Goal: Task Accomplishment & Management: Manage account settings

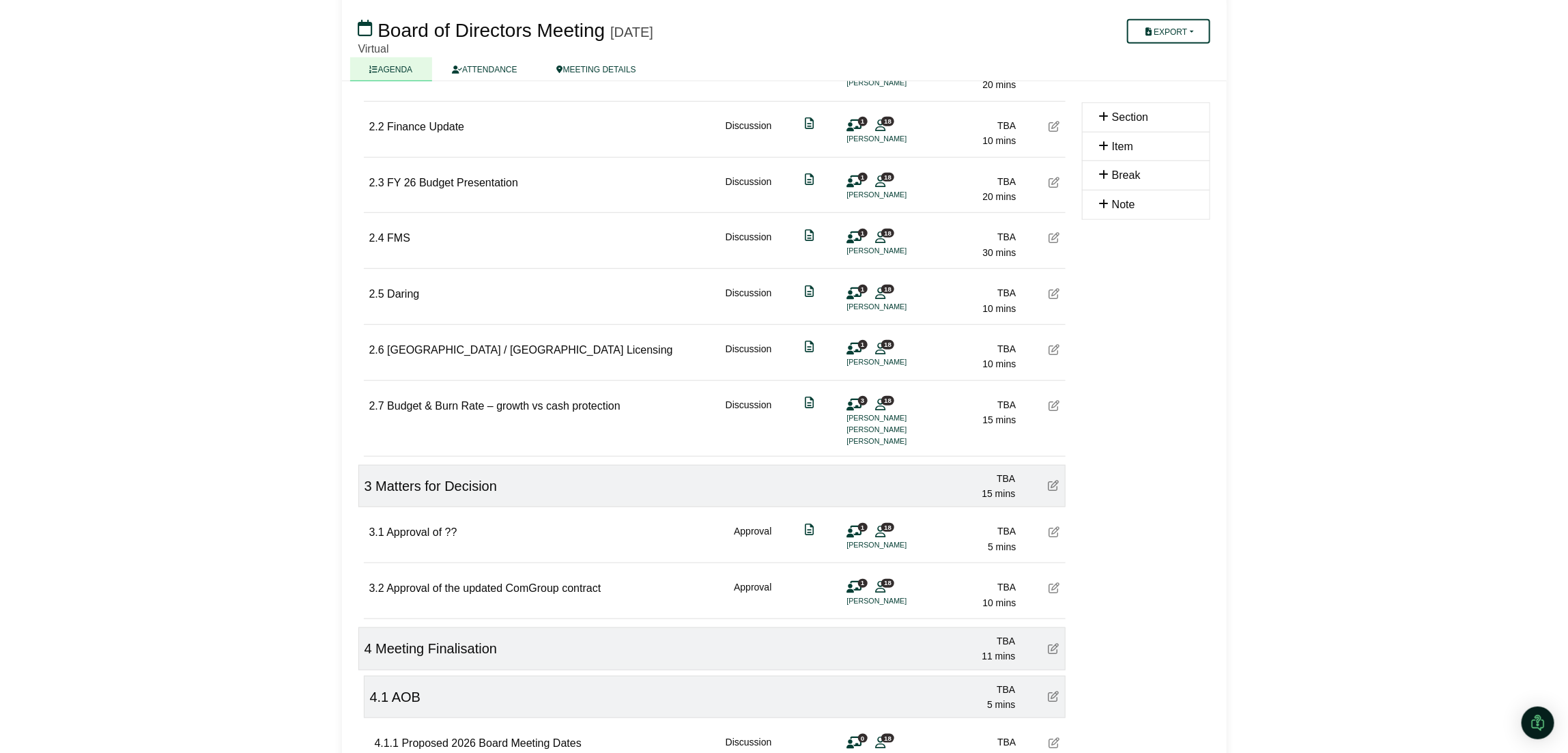
scroll to position [590, 0]
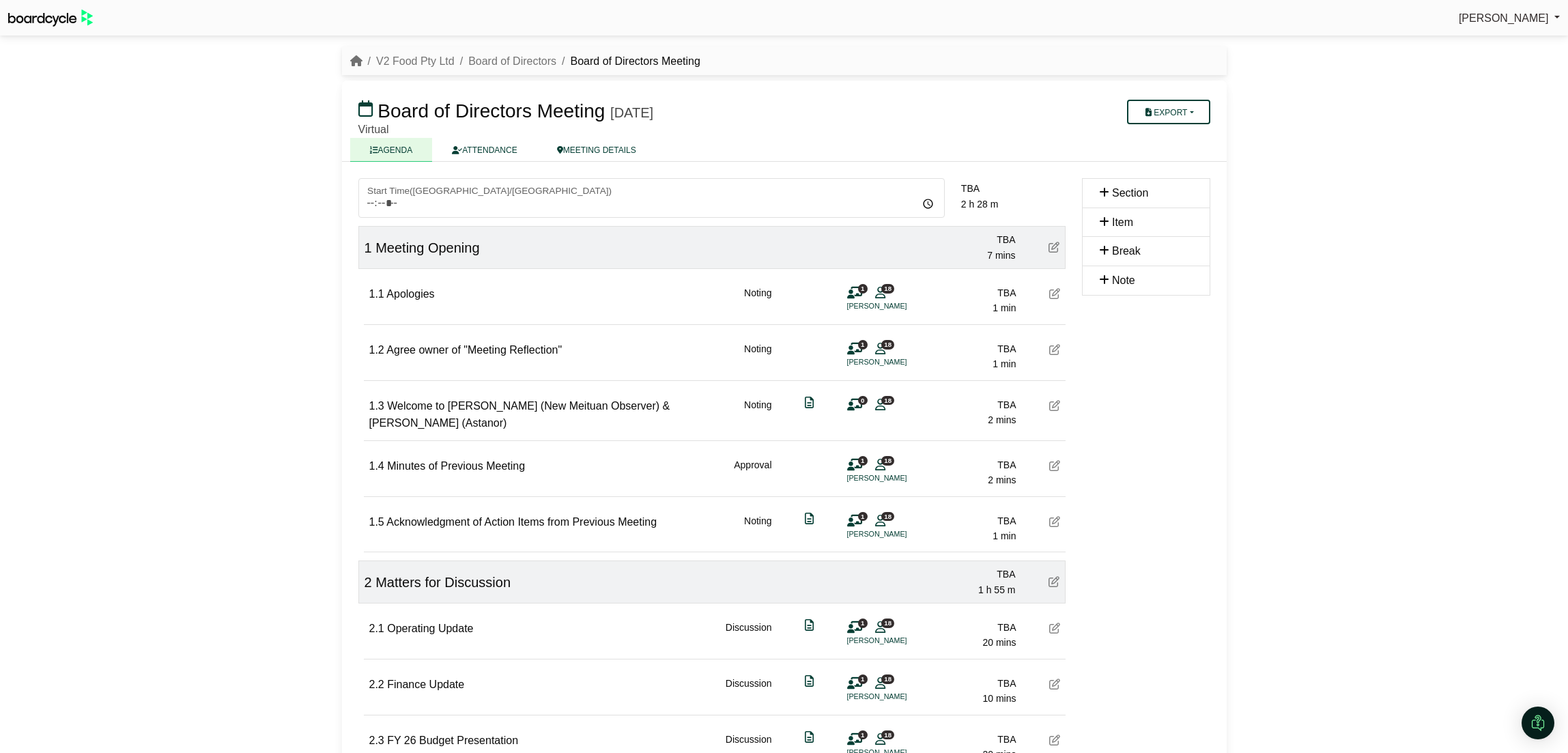
scroll to position [590, 0]
